Goal: Obtain resource: Download file/media

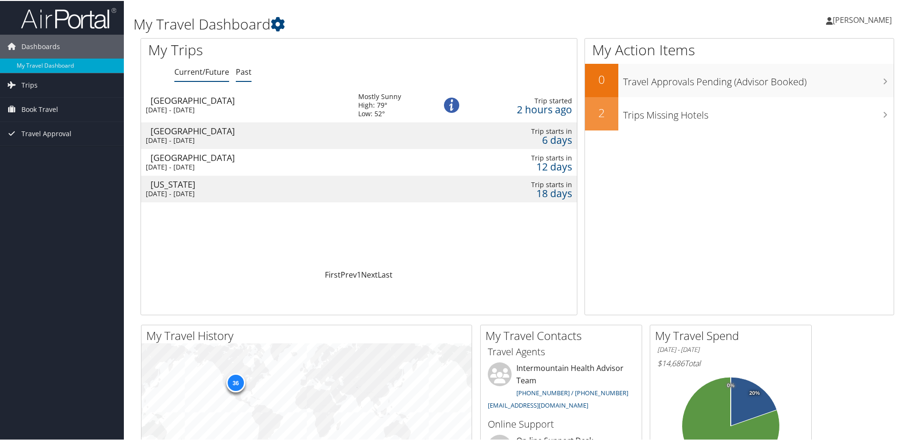
click at [239, 72] on link "Past" at bounding box center [244, 71] width 16 height 10
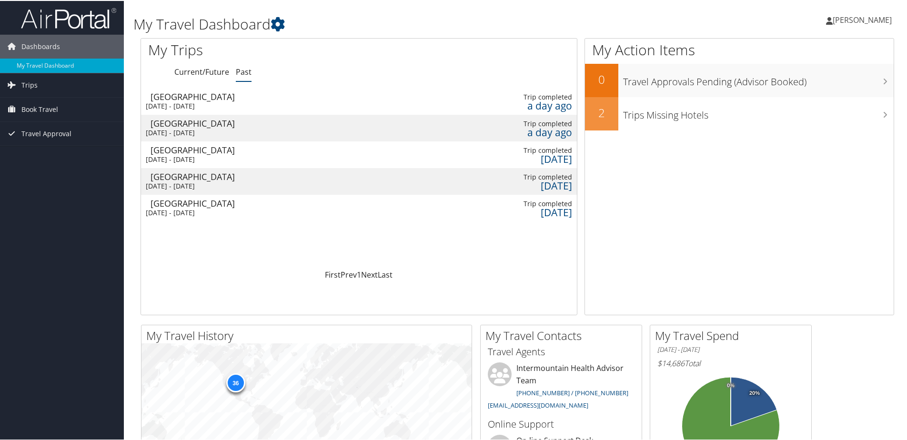
click at [215, 99] on div "[GEOGRAPHIC_DATA]" at bounding box center [249, 95] width 198 height 9
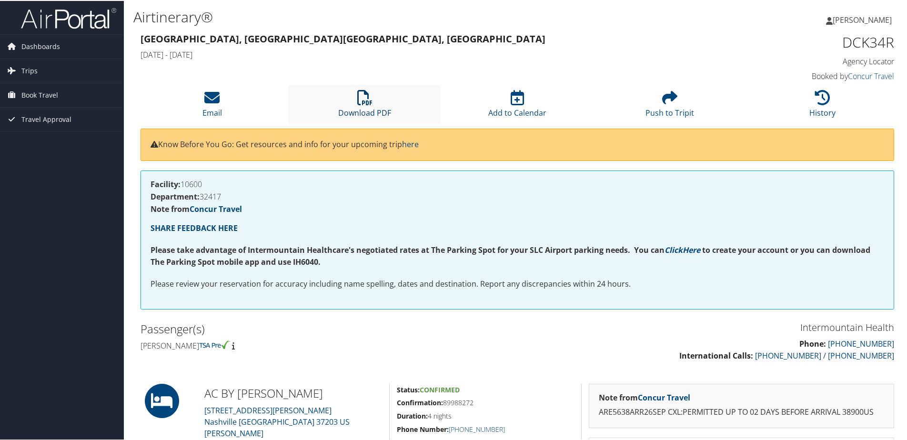
click at [363, 100] on icon at bounding box center [364, 96] width 15 height 15
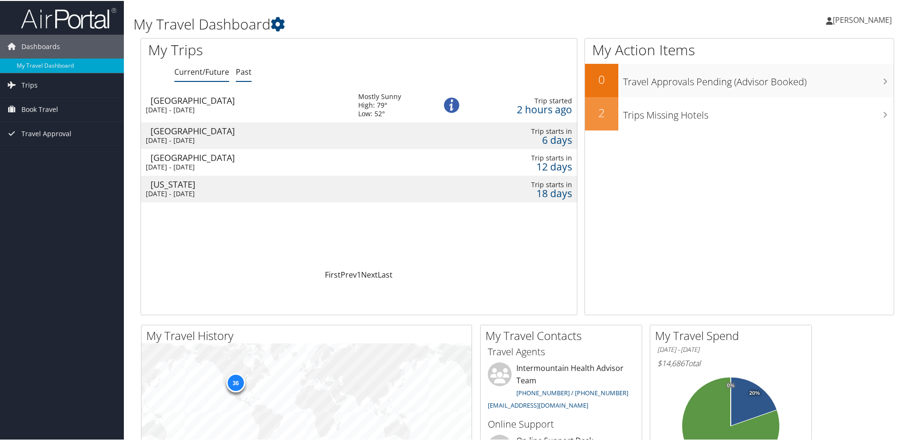
click at [242, 70] on link "Past" at bounding box center [244, 71] width 16 height 10
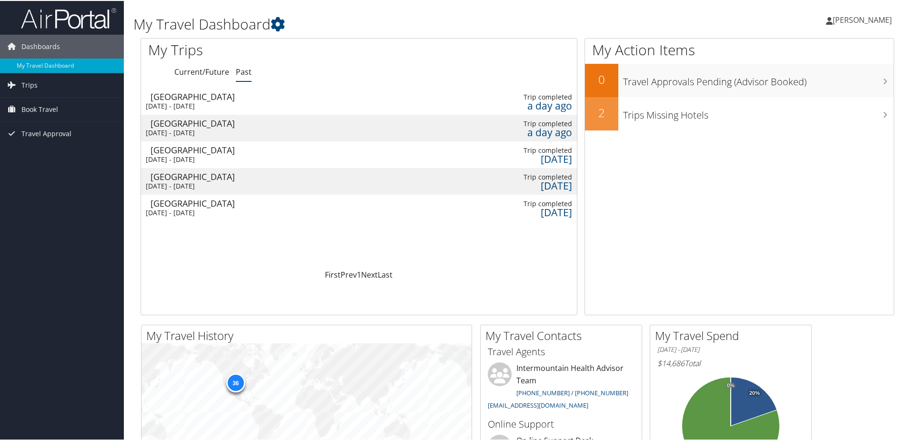
click at [414, 128] on td at bounding box center [394, 127] width 91 height 27
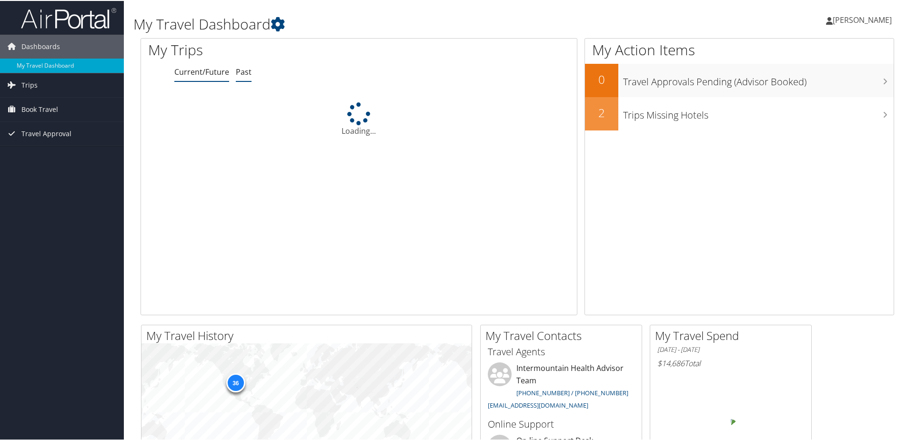
click at [249, 65] on li "Past" at bounding box center [244, 71] width 16 height 17
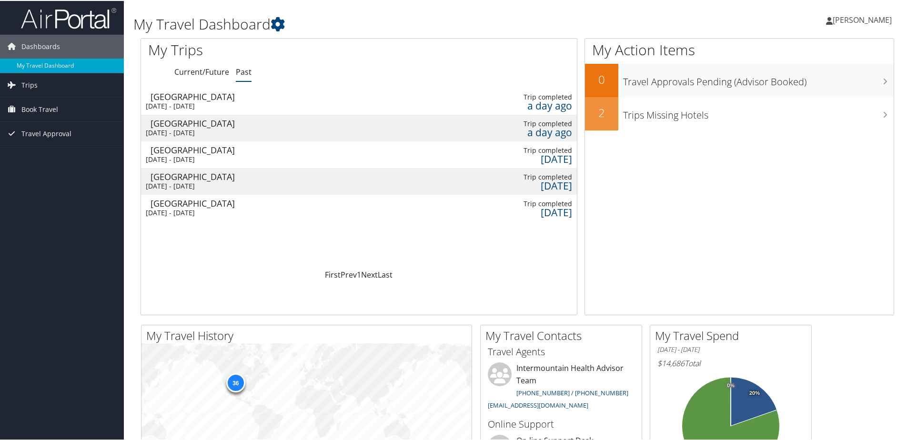
click at [225, 150] on div "[GEOGRAPHIC_DATA]" at bounding box center [273, 149] width 246 height 9
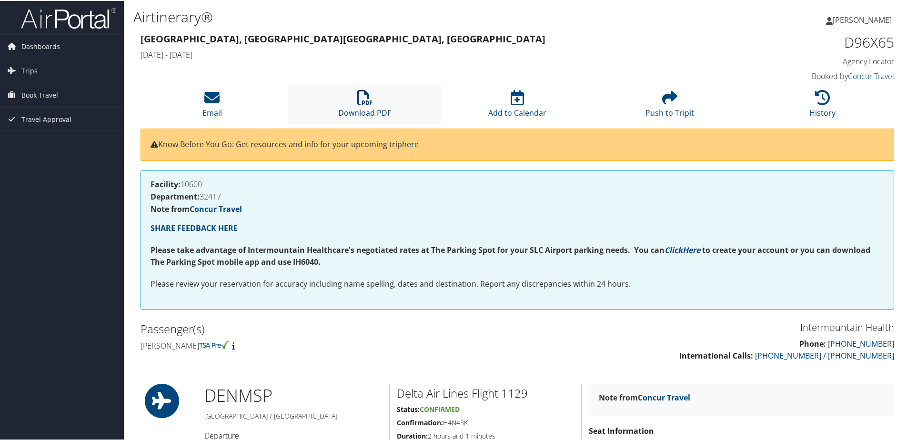
click at [366, 98] on icon at bounding box center [364, 96] width 15 height 15
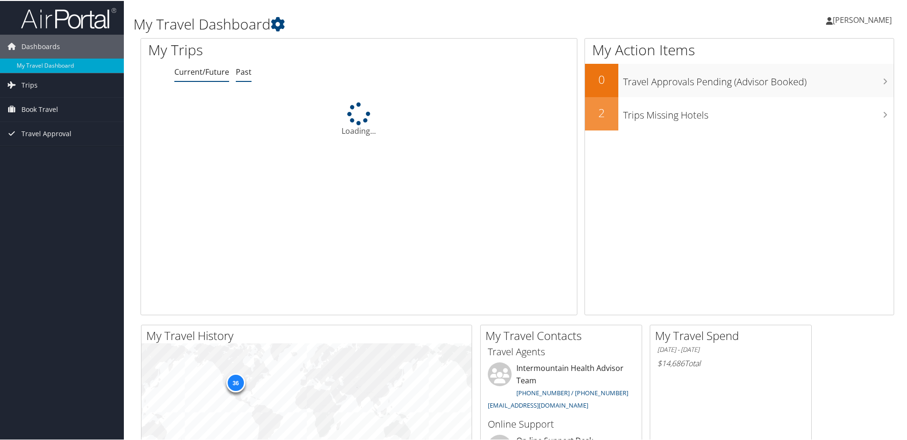
click at [242, 70] on link "Past" at bounding box center [244, 71] width 16 height 10
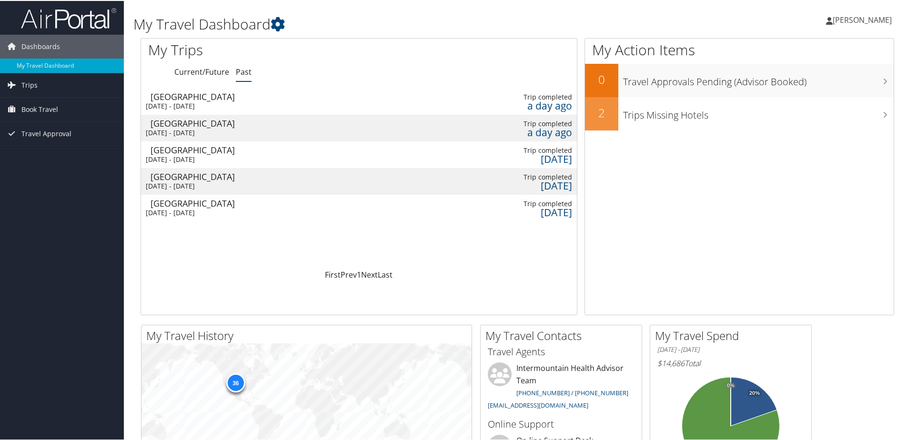
click at [276, 184] on div "Wed 10 Sep 2025 - Thu 11 Sep 2025" at bounding box center [269, 185] width 246 height 9
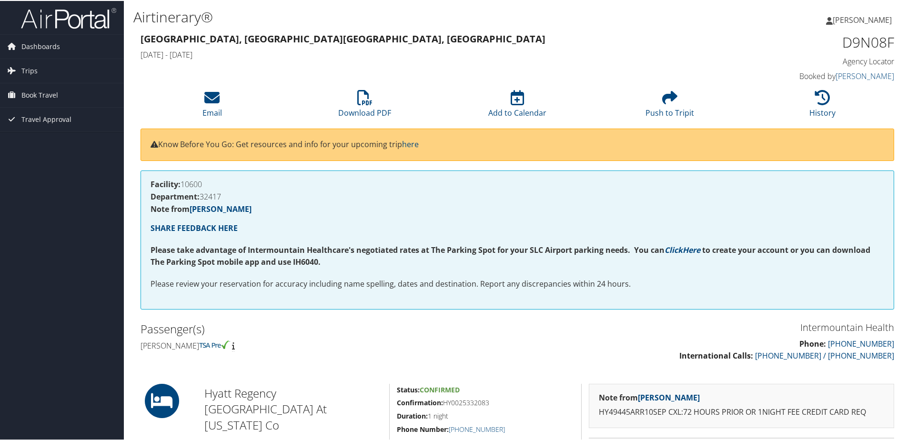
click at [289, 110] on li "Download PDF" at bounding box center [364, 103] width 152 height 39
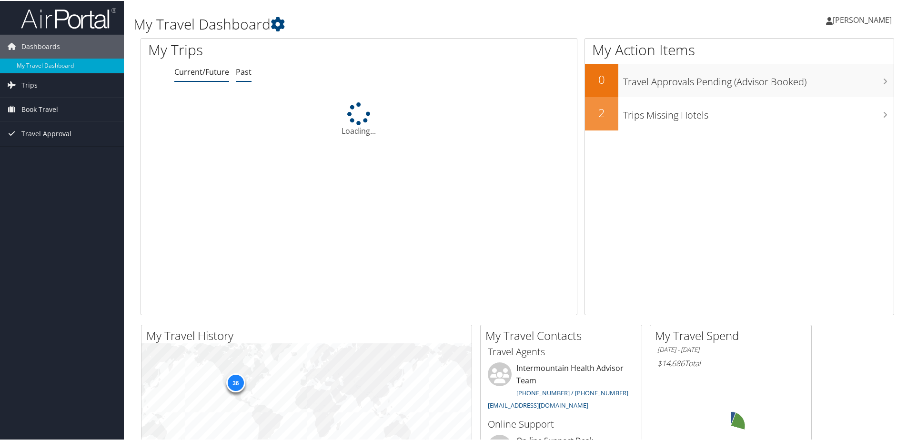
click at [239, 71] on link "Past" at bounding box center [244, 71] width 16 height 10
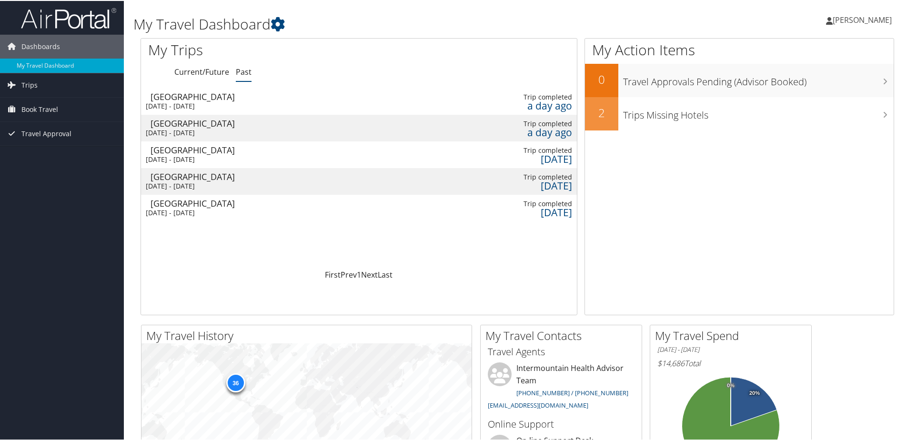
click at [226, 130] on div "[DATE] - [DATE]" at bounding box center [269, 132] width 246 height 9
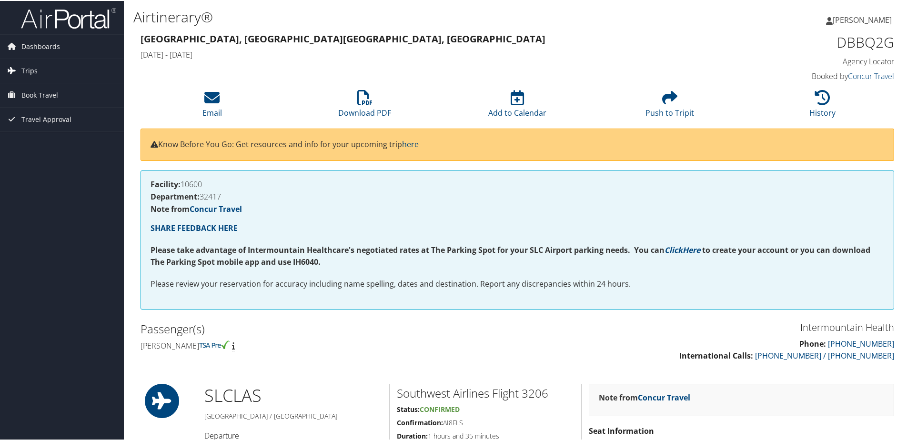
click at [31, 68] on span "Trips" at bounding box center [29, 70] width 16 height 24
click at [38, 87] on link "Current/Future Trips" at bounding box center [62, 89] width 124 height 14
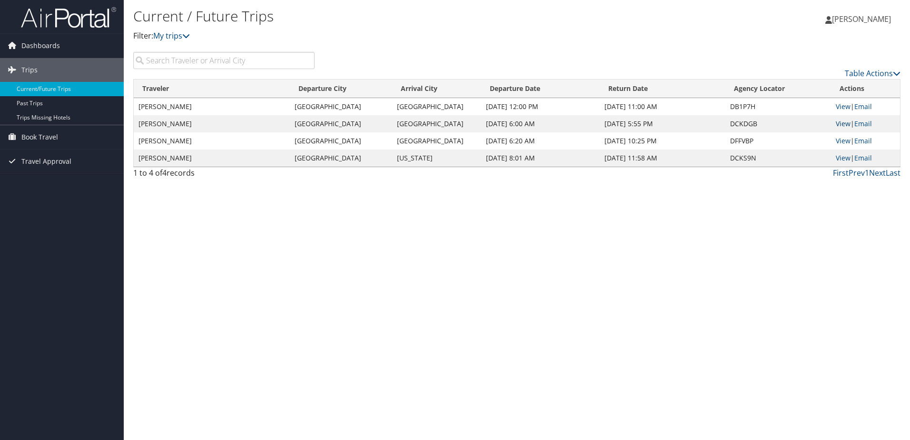
click at [843, 122] on link "View" at bounding box center [843, 123] width 15 height 9
click at [840, 105] on link "View" at bounding box center [843, 106] width 15 height 9
click at [845, 141] on link "View" at bounding box center [843, 140] width 15 height 9
click at [840, 157] on link "View" at bounding box center [843, 157] width 15 height 9
click at [30, 43] on span "Dashboards" at bounding box center [40, 46] width 39 height 24
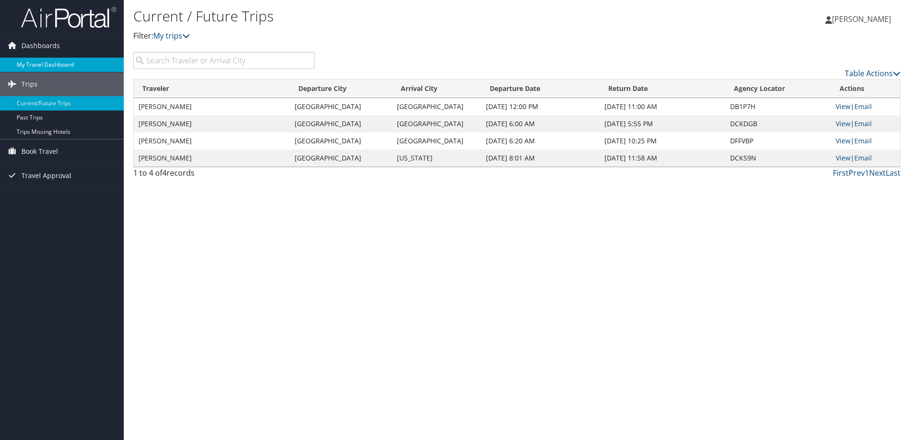
click at [38, 60] on link "My Travel Dashboard" at bounding box center [62, 65] width 124 height 14
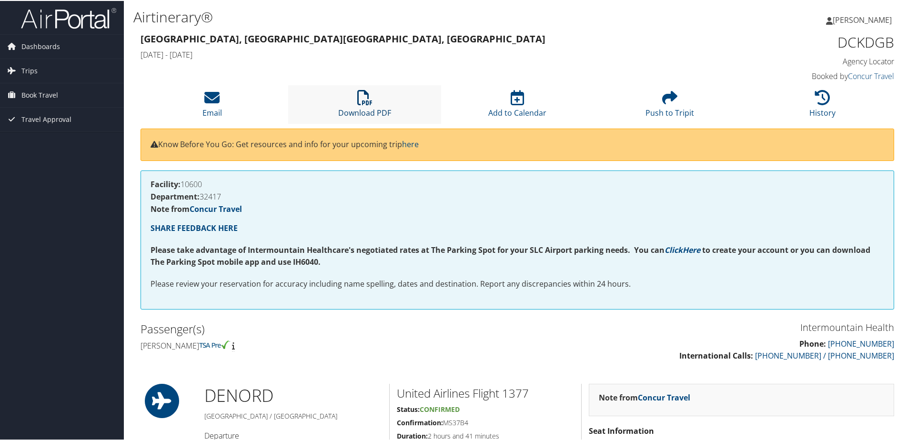
click at [363, 101] on icon at bounding box center [364, 96] width 15 height 15
click at [366, 104] on icon at bounding box center [364, 96] width 15 height 15
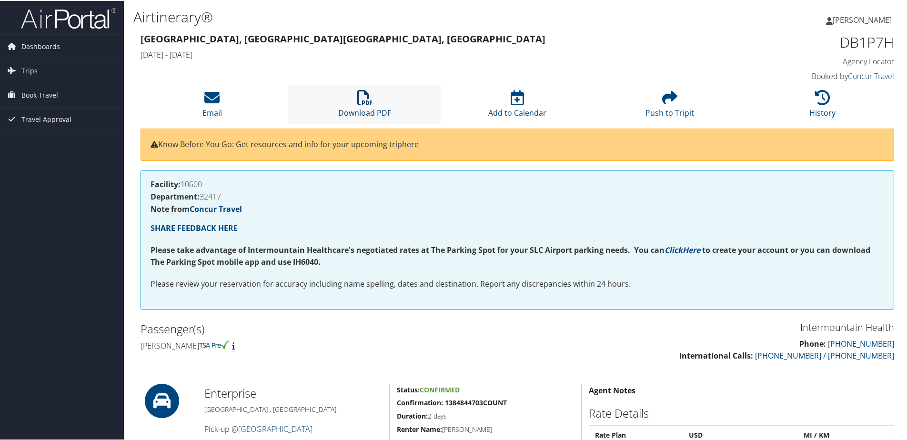
click at [361, 99] on icon at bounding box center [364, 96] width 15 height 15
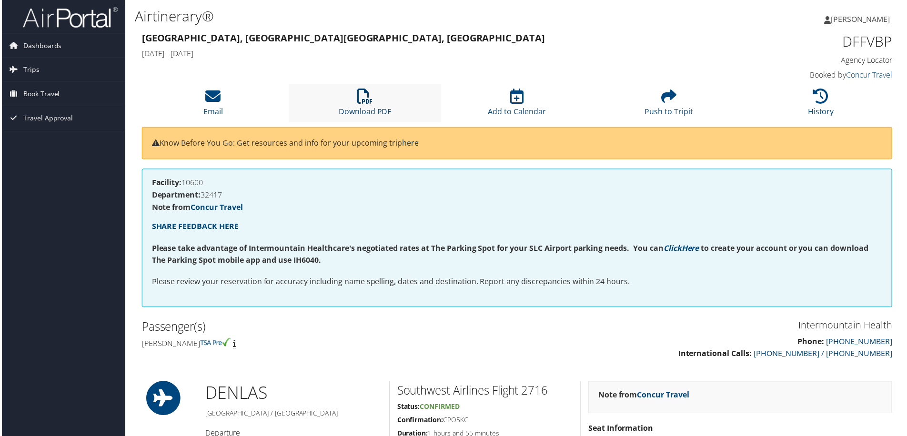
click at [367, 104] on icon at bounding box center [364, 96] width 15 height 15
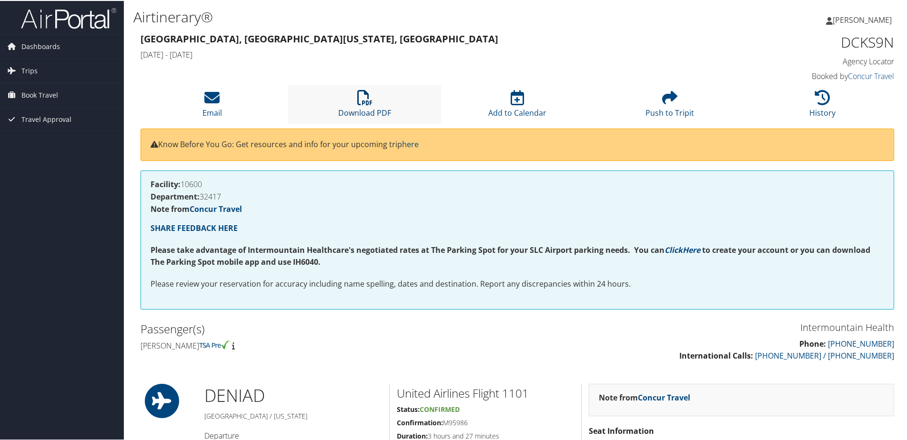
click at [360, 95] on icon at bounding box center [364, 96] width 15 height 15
